Goal: Task Accomplishment & Management: Manage account settings

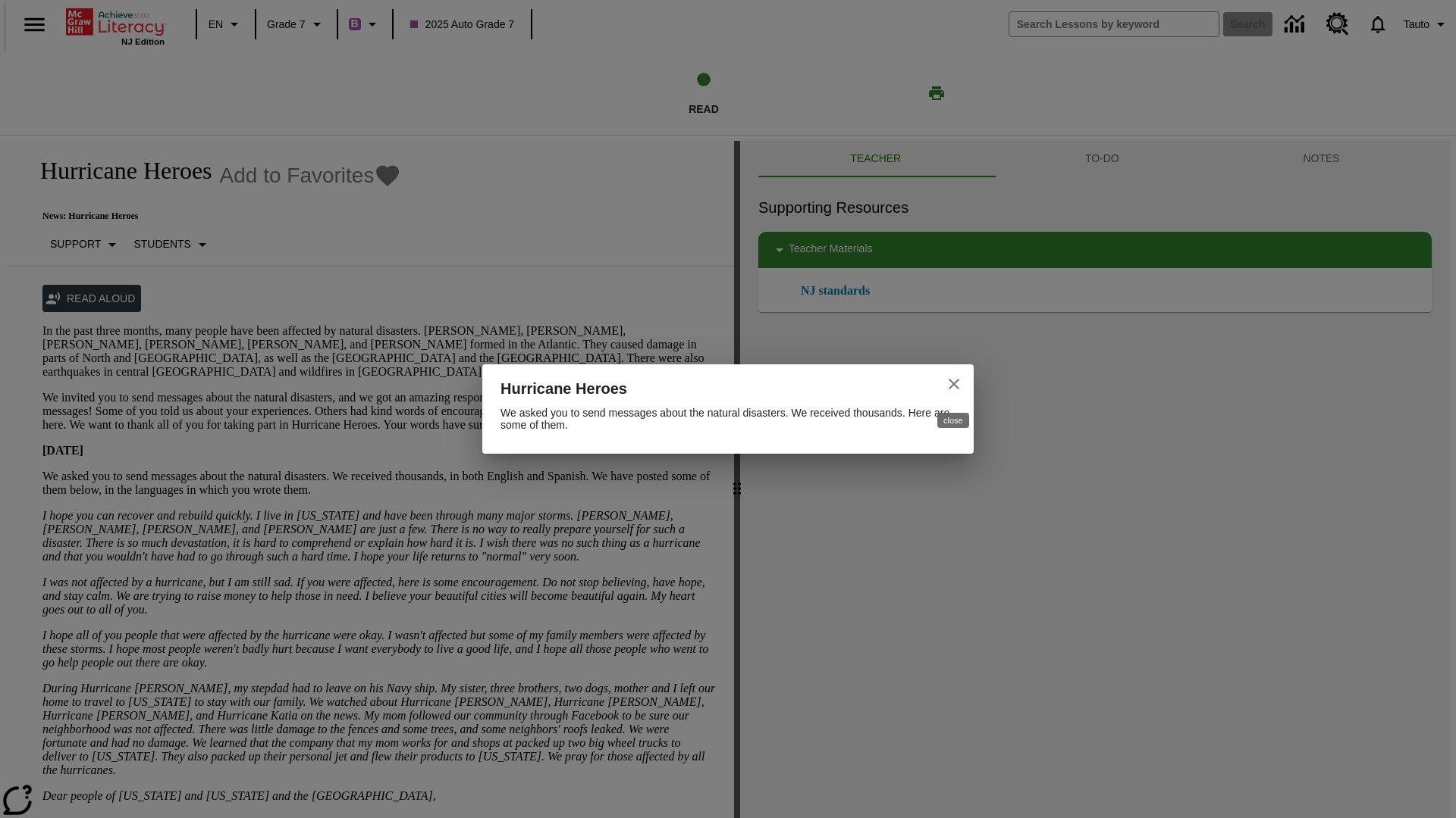
click at [959, 386] on icon "close" at bounding box center [953, 384] width 18 height 18
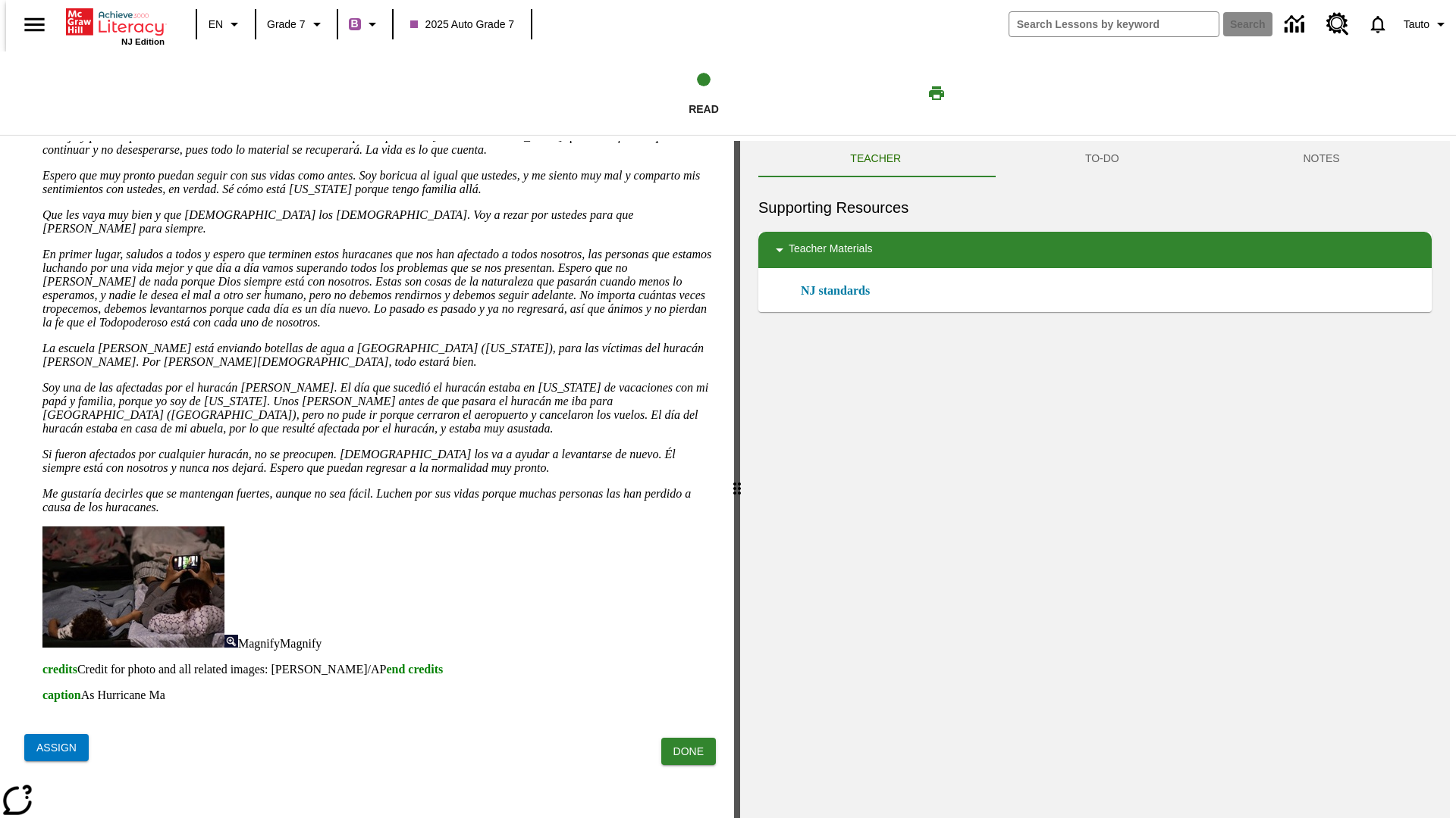
scroll to position [98, 0]
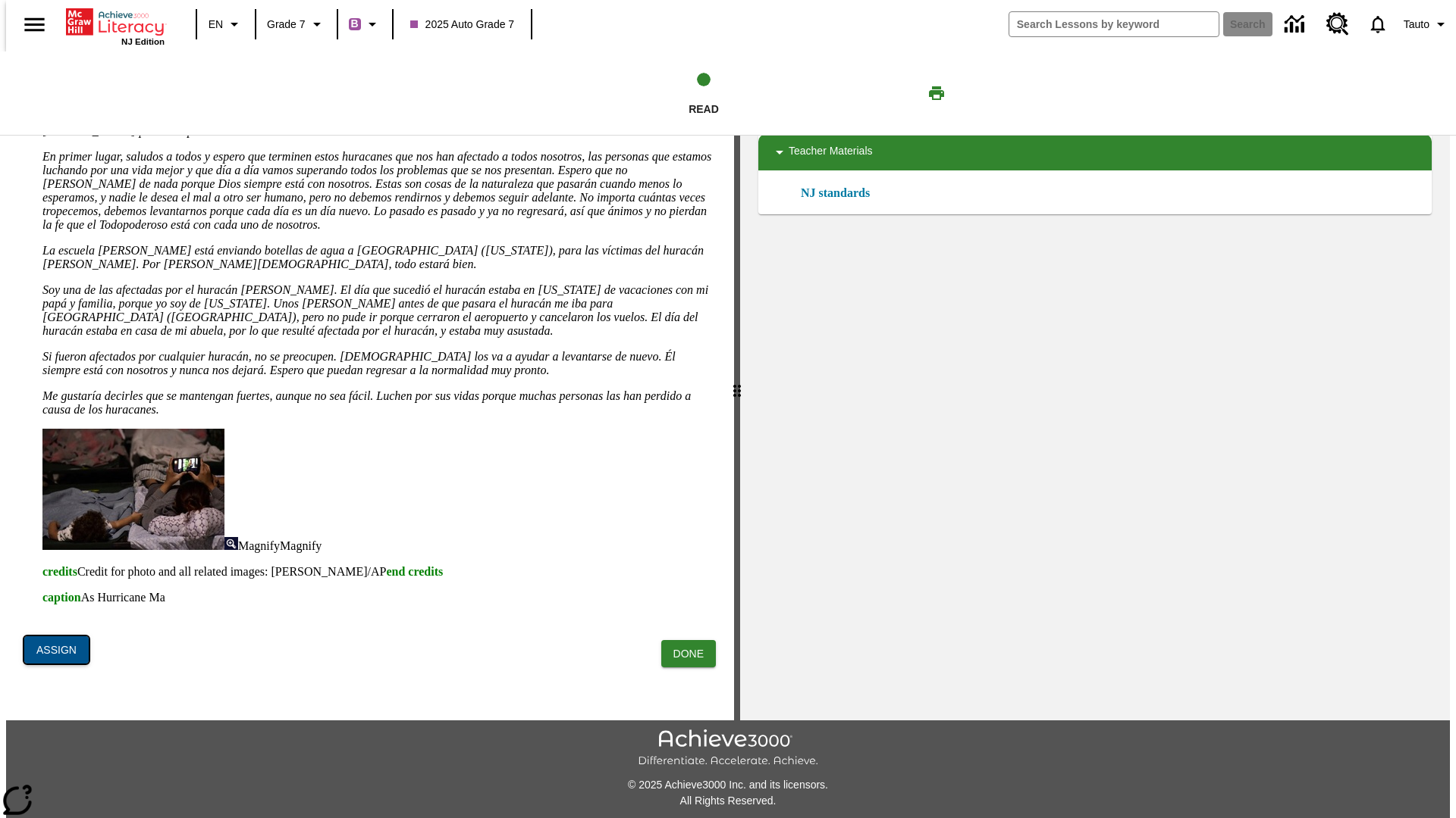
click at [53, 657] on button "Assign" at bounding box center [57, 650] width 65 height 28
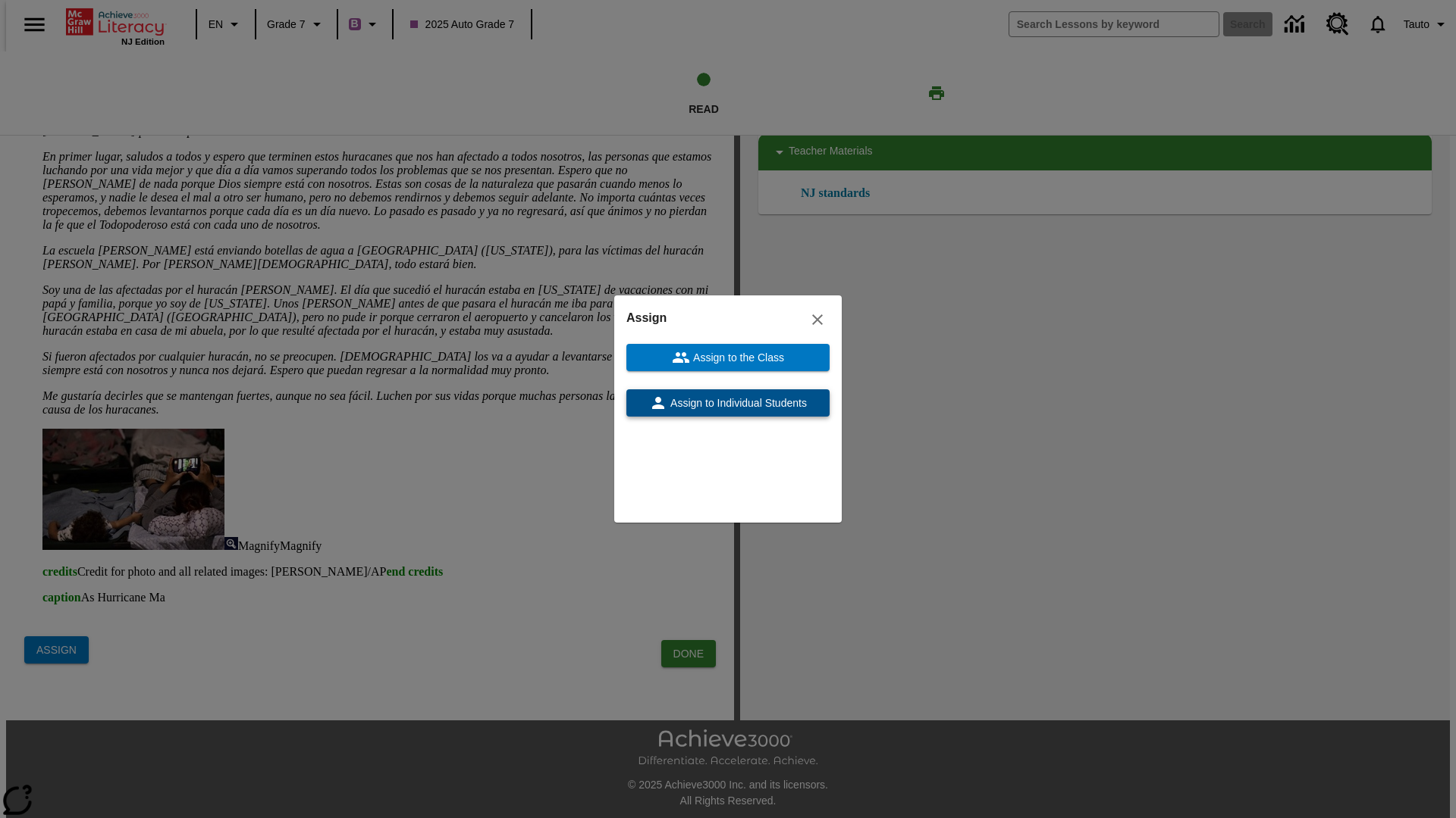
click at [785, 409] on span "Assign to Individual Students" at bounding box center [737, 404] width 139 height 16
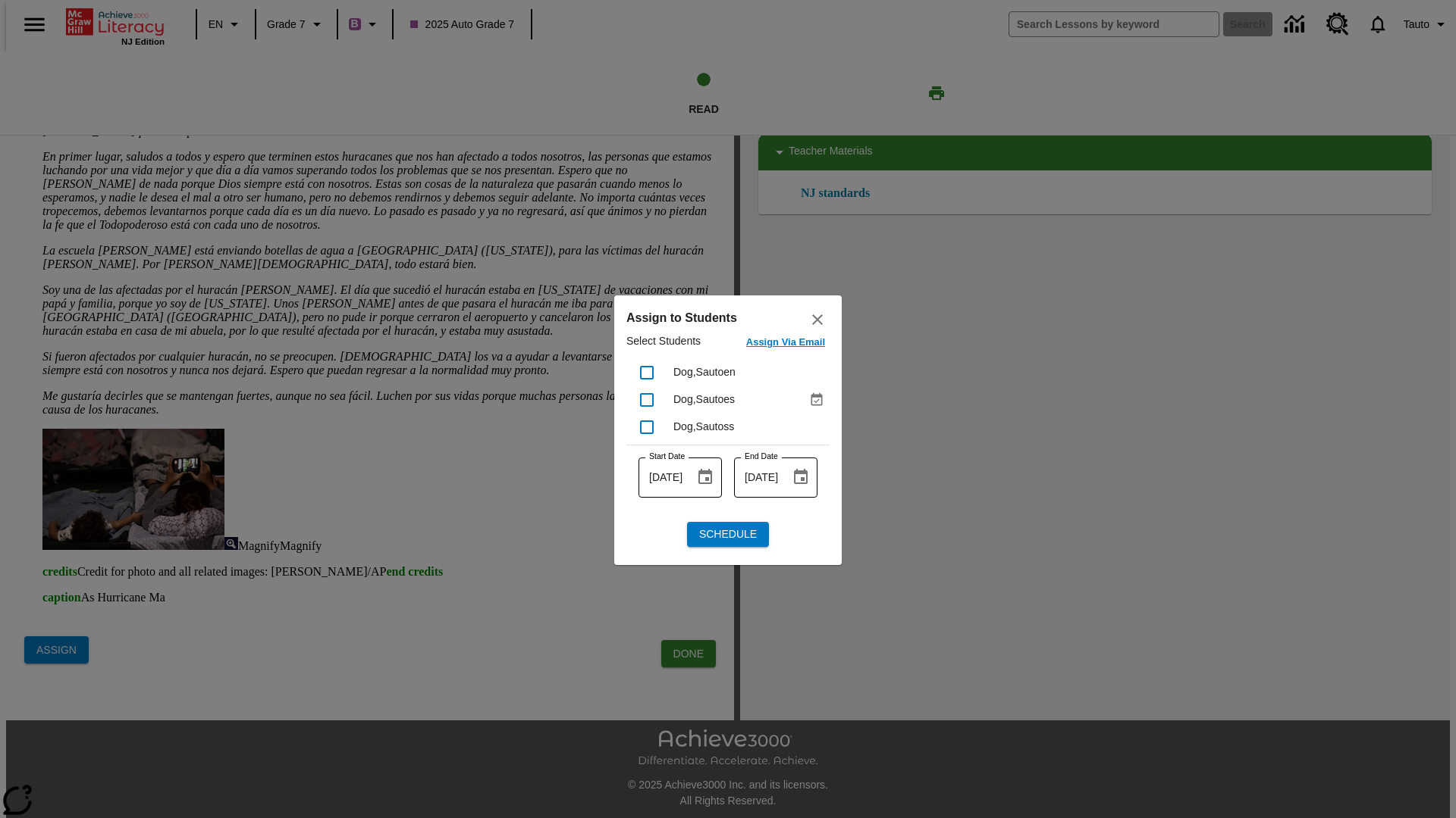
click at [817, 398] on icon "Assigned Sep 14 to Sep 14" at bounding box center [816, 400] width 15 height 15
checkbox input "false"
click at [815, 324] on icon "close" at bounding box center [817, 320] width 18 height 18
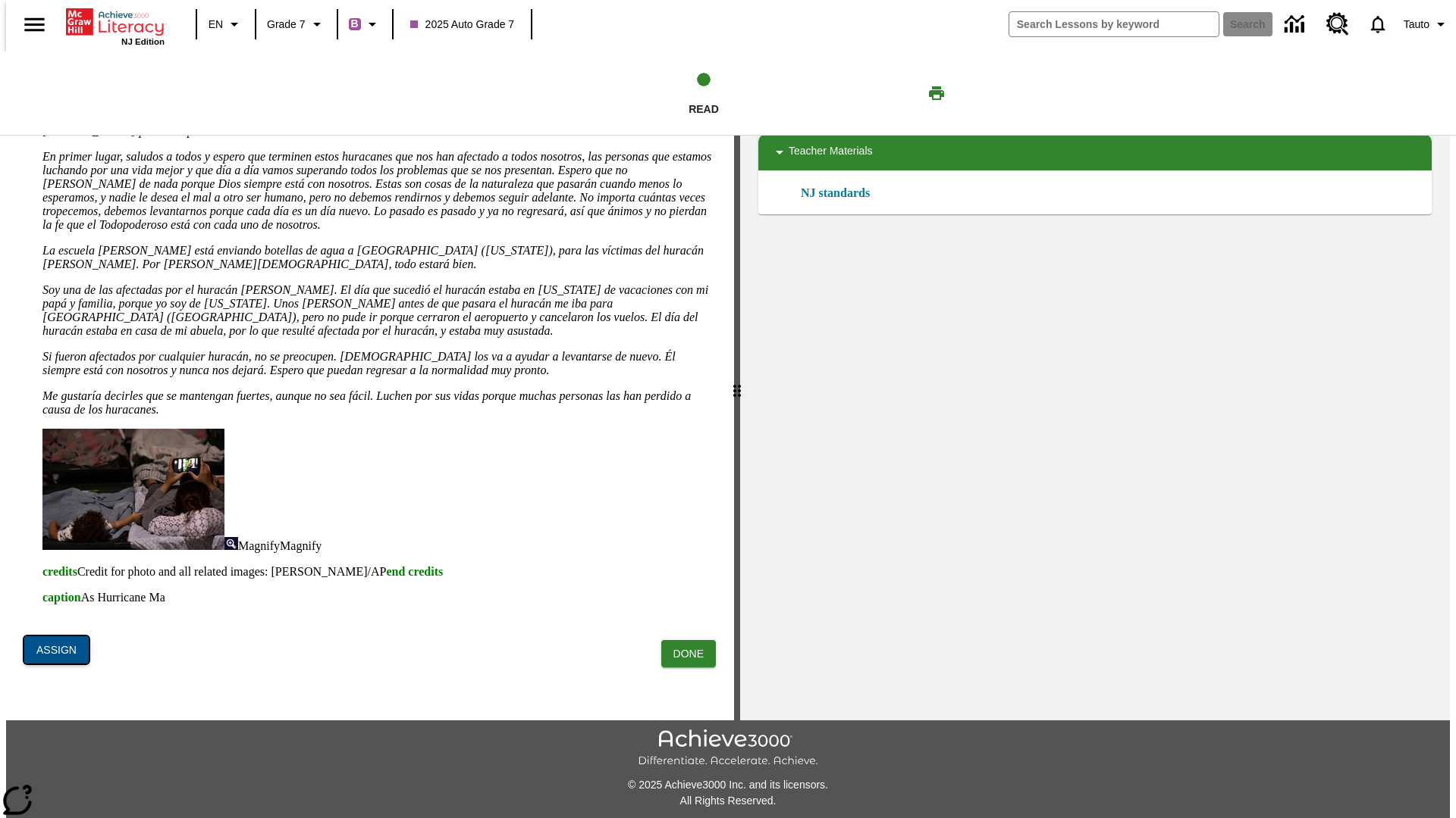
click at [67, 647] on button "Assign" at bounding box center [57, 650] width 65 height 28
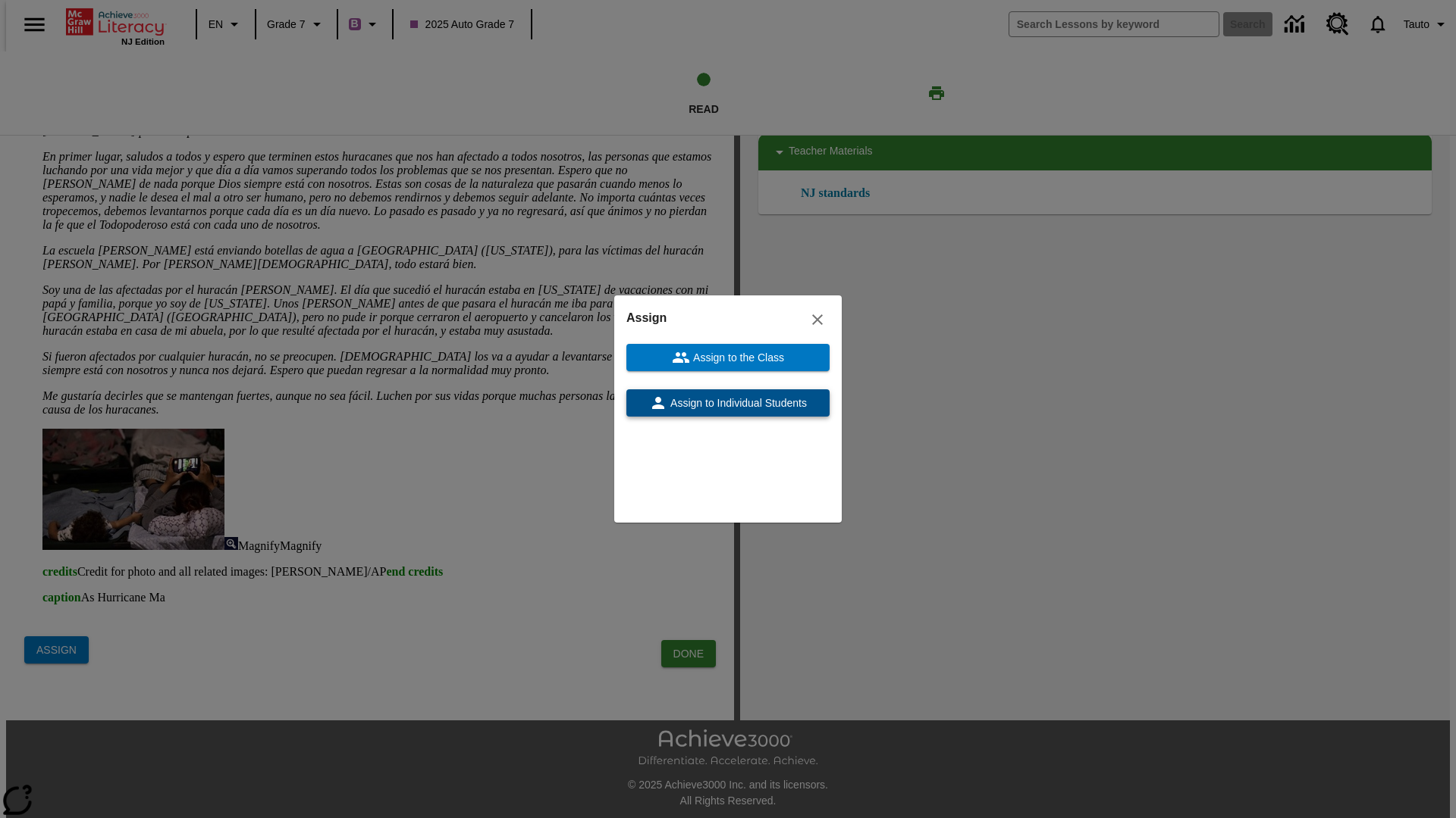
click at [799, 402] on span "Assign to Individual Students" at bounding box center [737, 404] width 139 height 16
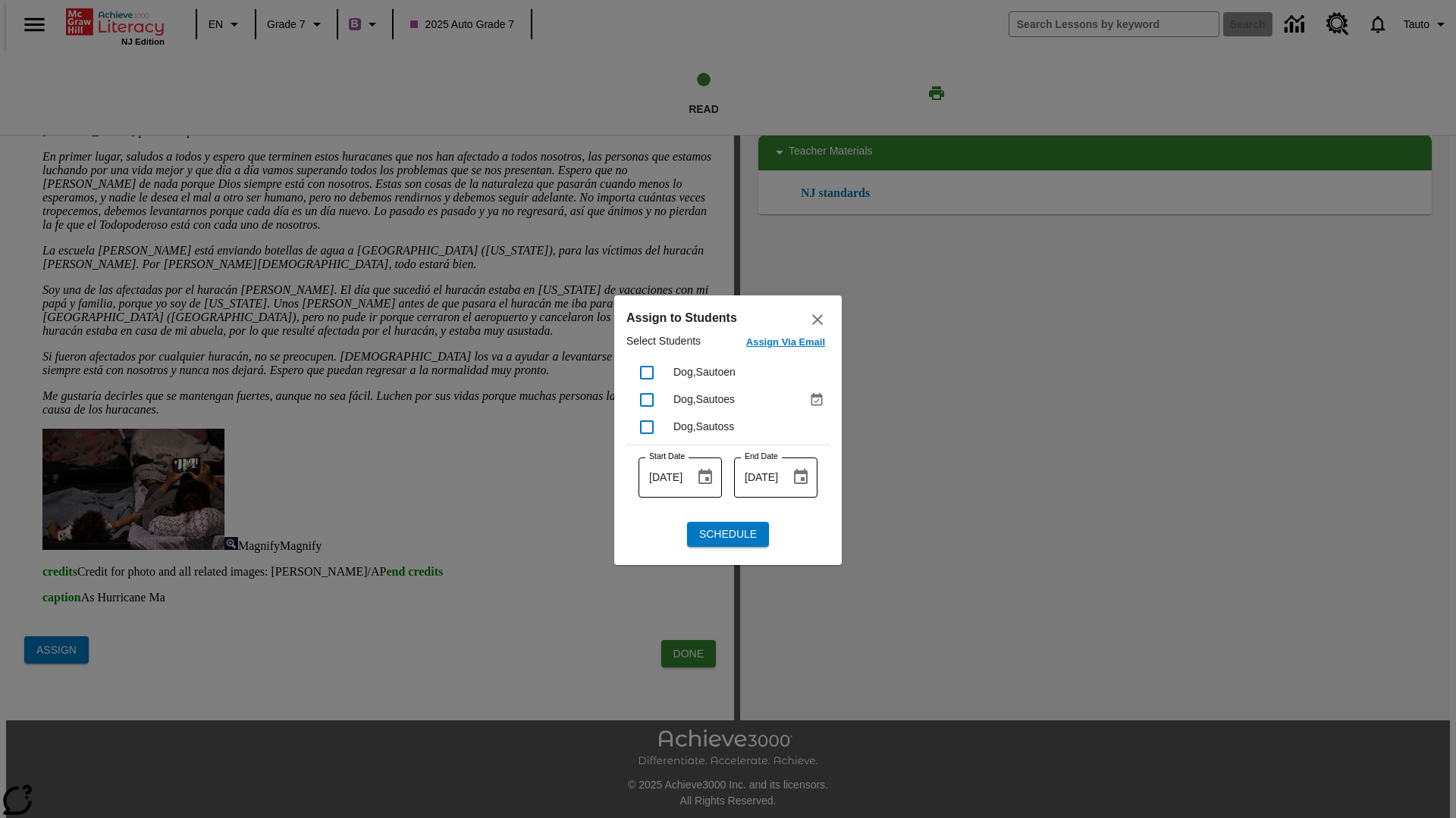
click at [821, 325] on icon "close" at bounding box center [817, 320] width 11 height 11
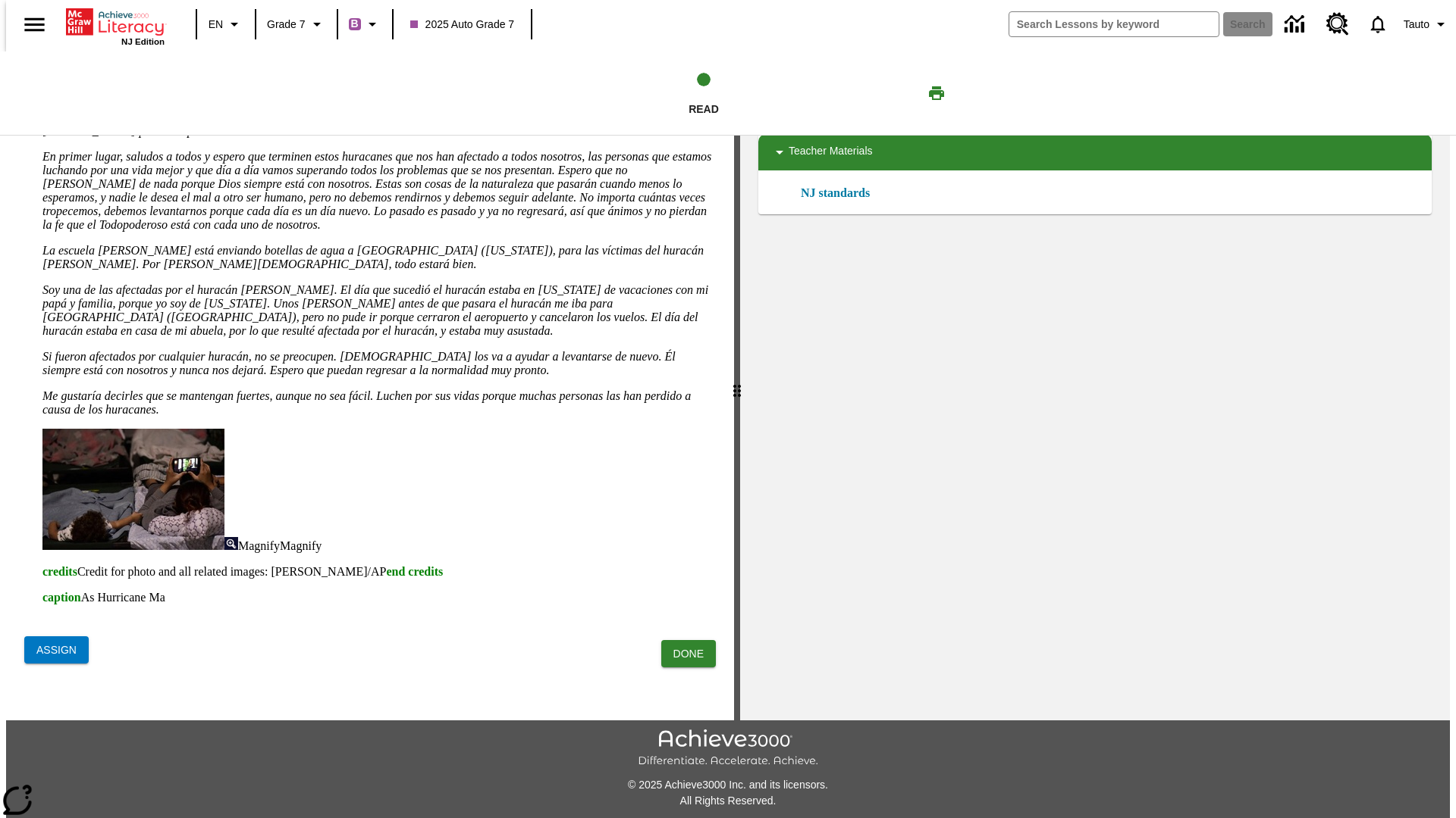
click at [1400, 7] on div "NJ Edition EN Grade 7 B 2025 Auto Grade 7 Search 0 Tauto" at bounding box center [734, 24] width 1456 height 49
click at [1405, 22] on span "Tauto" at bounding box center [1416, 25] width 26 height 16
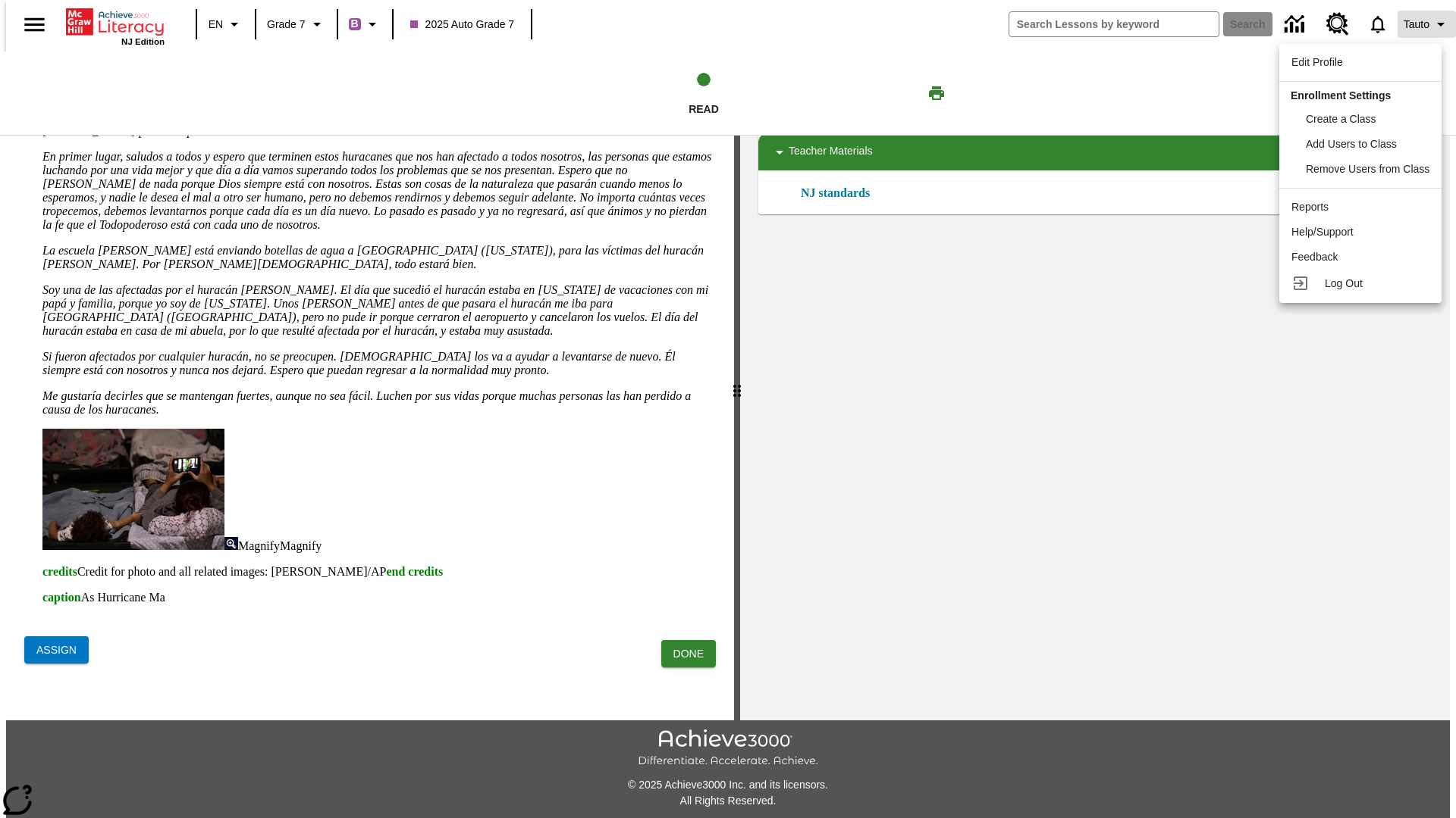
click at [1405, 22] on div at bounding box center [728, 409] width 1456 height 818
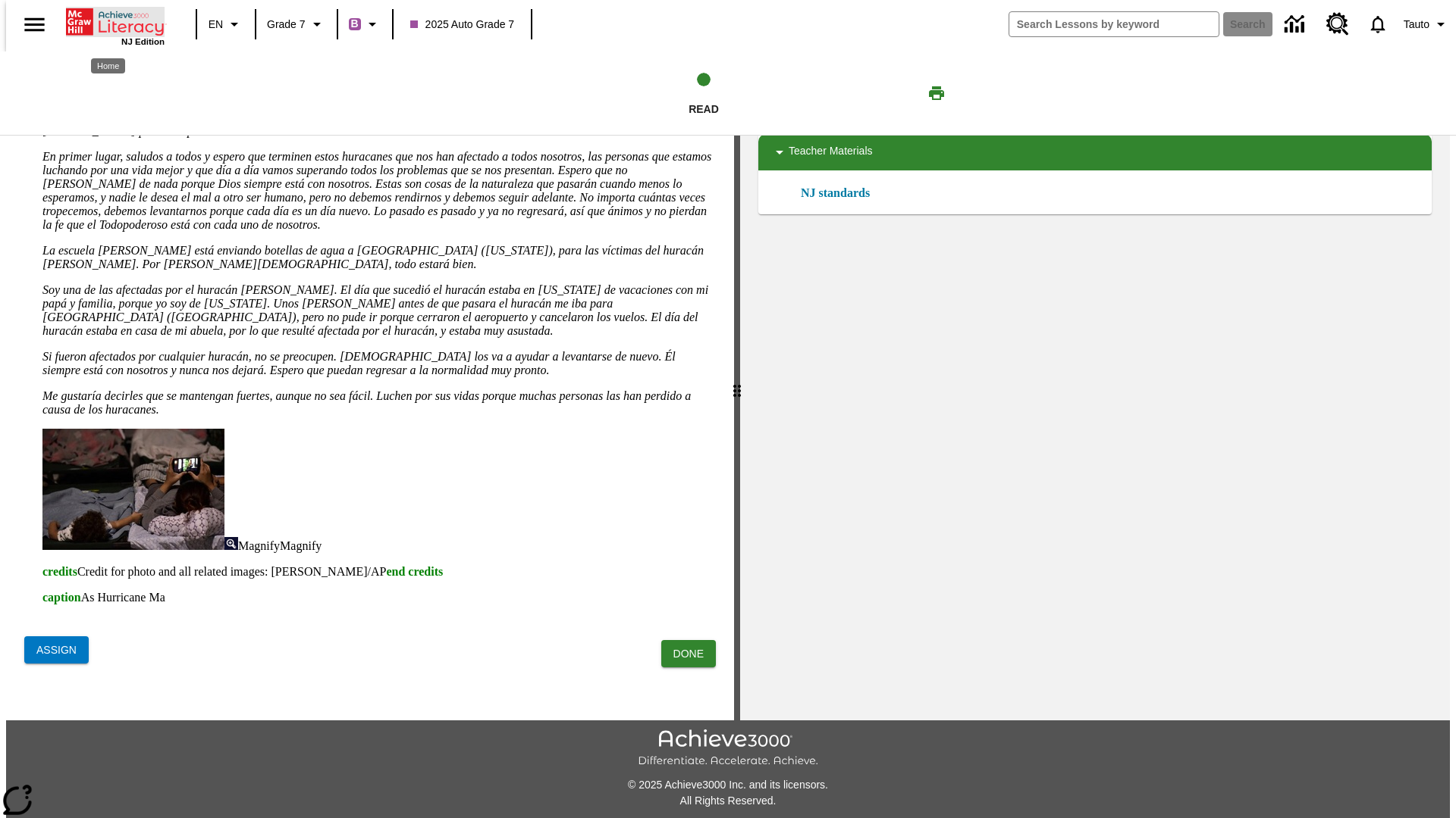
click at [128, 16] on icon "Home" at bounding box center [130, 14] width 4 height 4
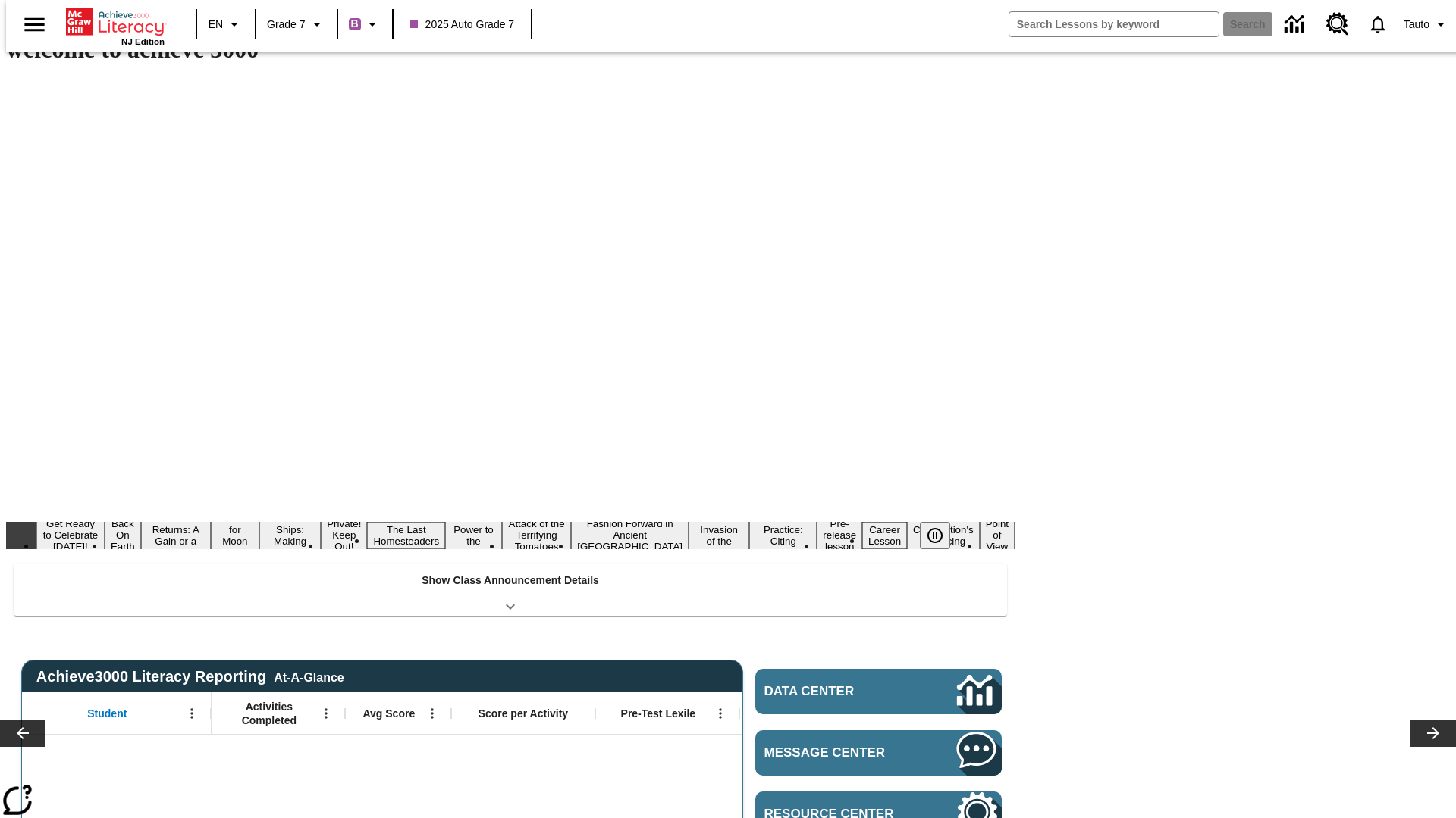
scroll to position [72, 0]
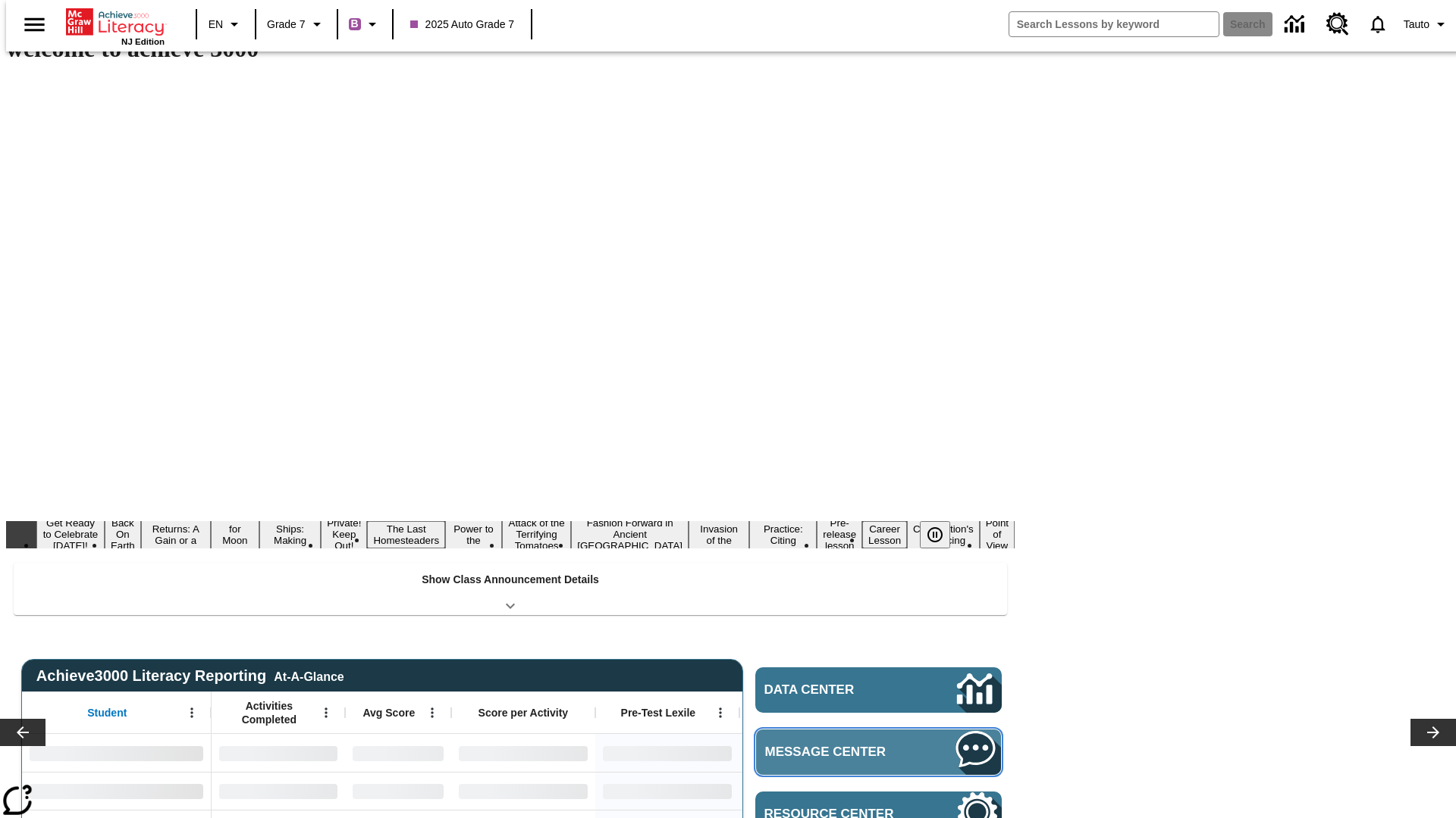
click at [821, 729] on link "Message Center" at bounding box center [879, 752] width 246 height 47
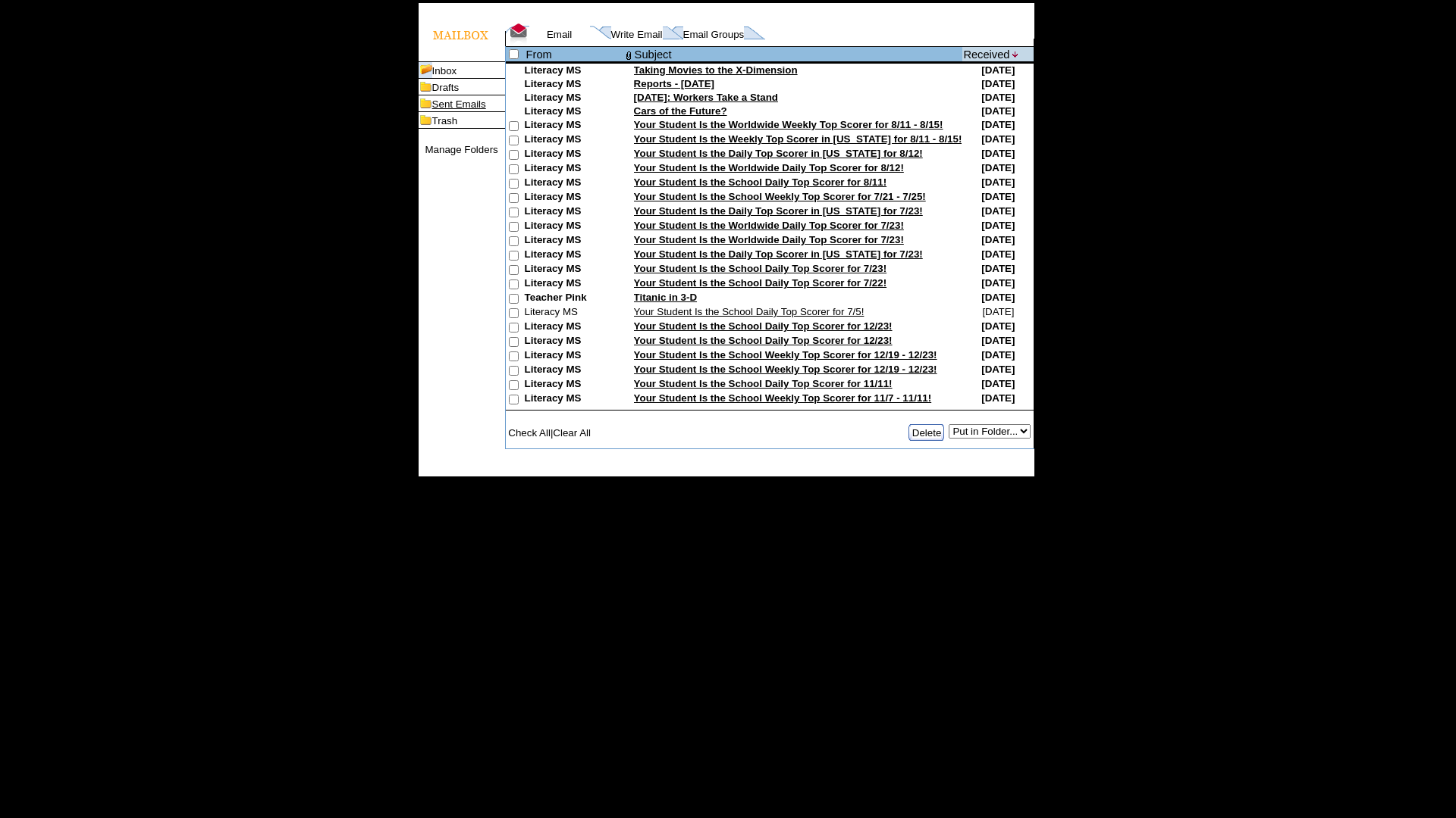
click at [452, 110] on link "Sent Emails" at bounding box center [460, 104] width 54 height 12
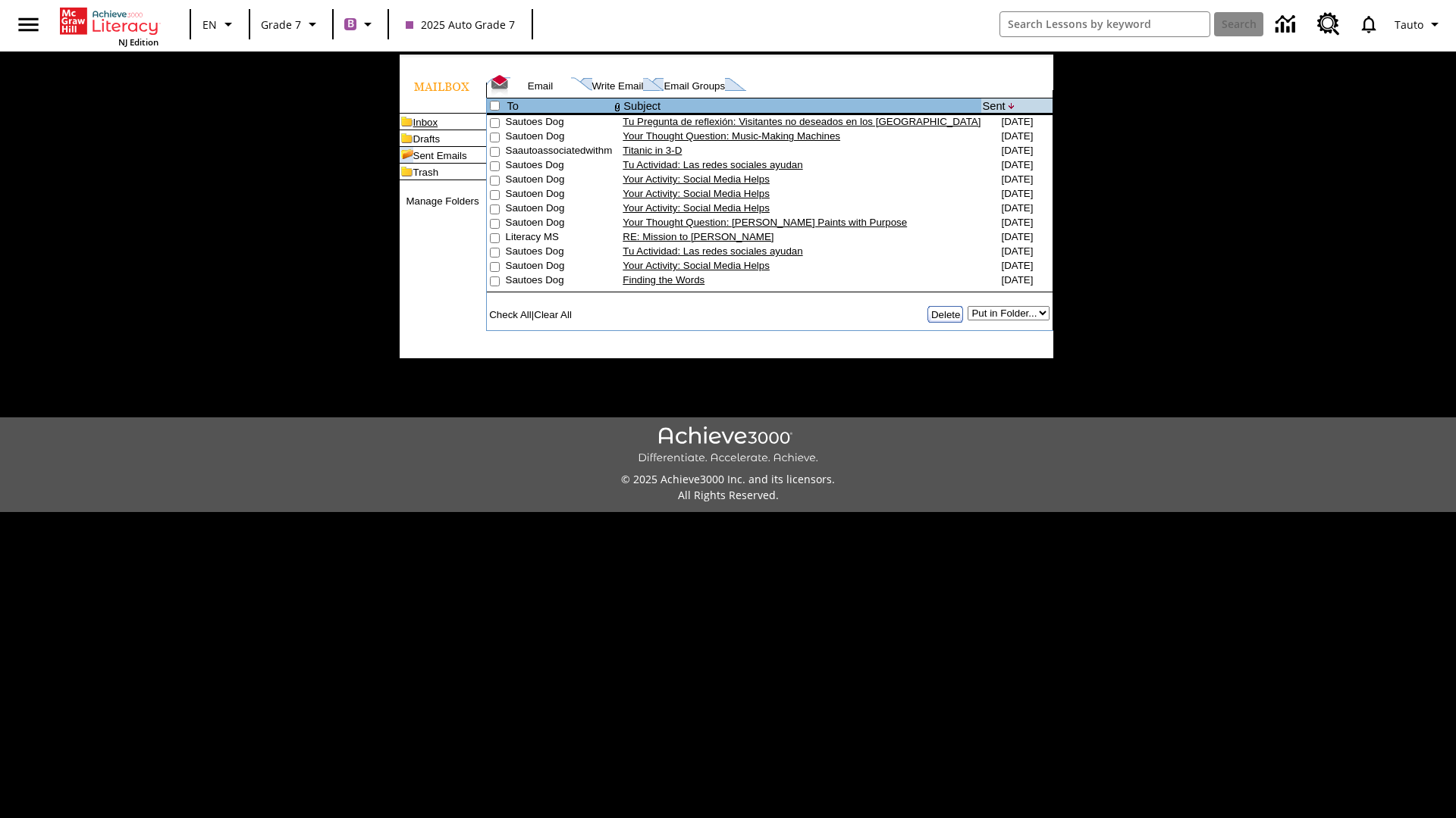
click at [438, 128] on link "Inbox" at bounding box center [425, 122] width 25 height 12
